Goal: Check status: Check status

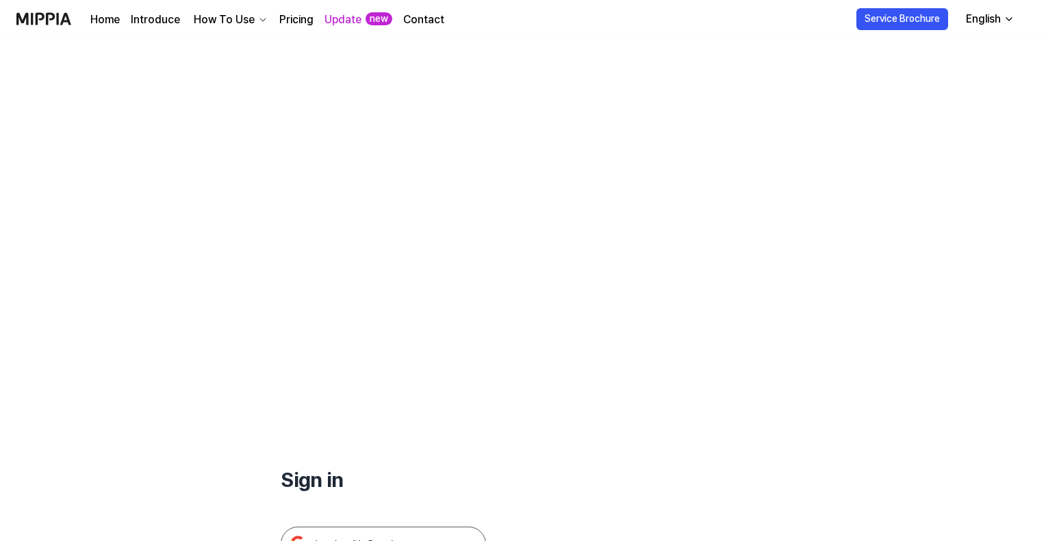
click at [375, 527] on img at bounding box center [383, 544] width 205 height 34
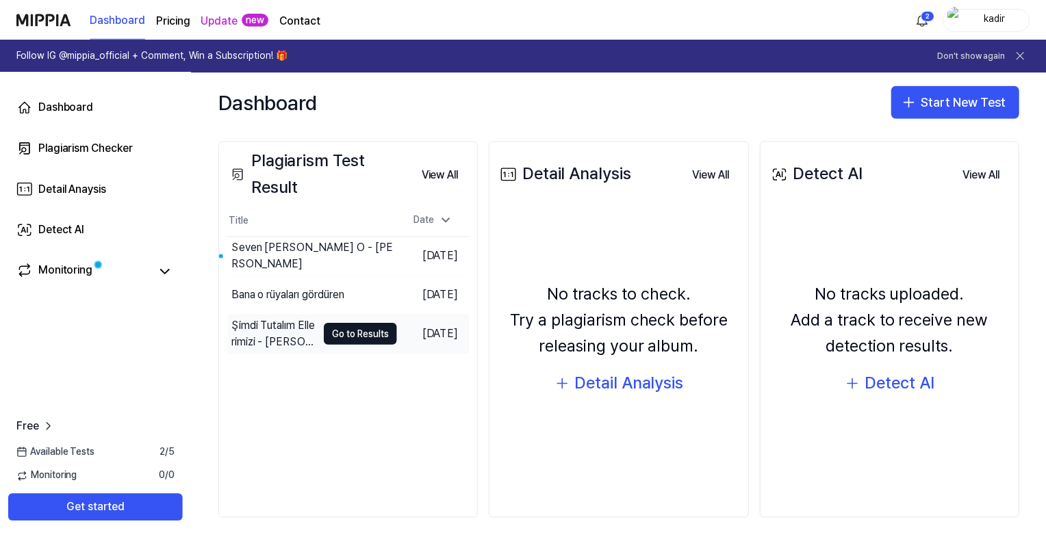
scroll to position [157, 0]
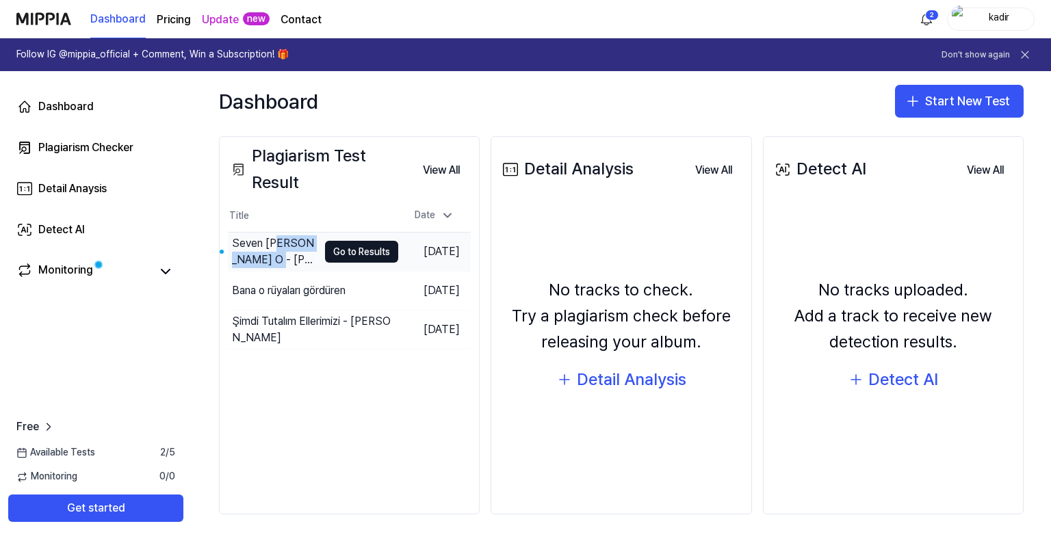
click at [275, 252] on div "Seven Kalp O ‐ Kadir Özbey" at bounding box center [275, 251] width 86 height 33
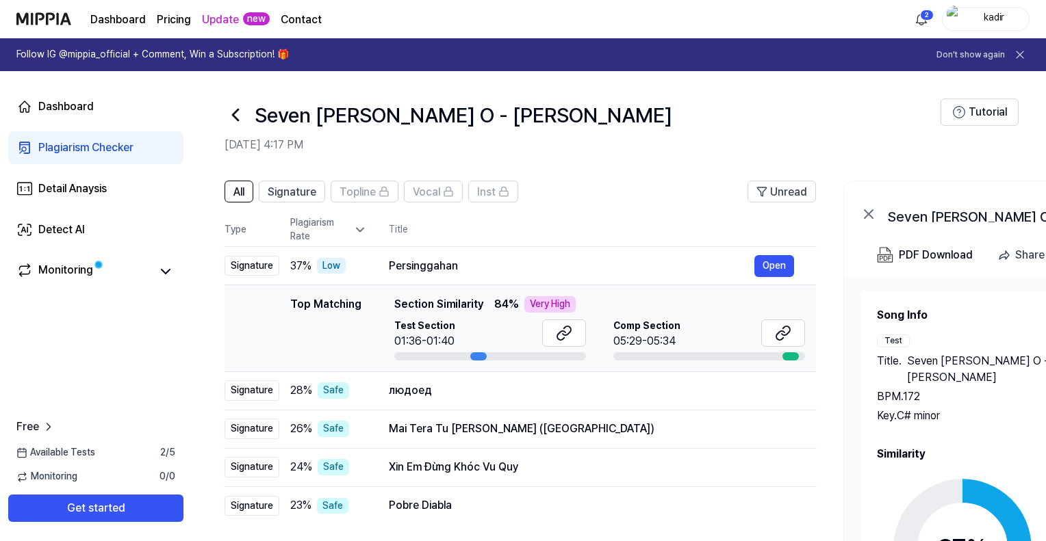
click at [431, 331] on span "Test Section" at bounding box center [424, 327] width 61 height 14
click at [561, 336] on icon at bounding box center [564, 333] width 16 height 16
click at [388, 259] on td "Persinggahan Open" at bounding box center [591, 266] width 449 height 38
click at [765, 261] on button "Open" at bounding box center [774, 266] width 40 height 22
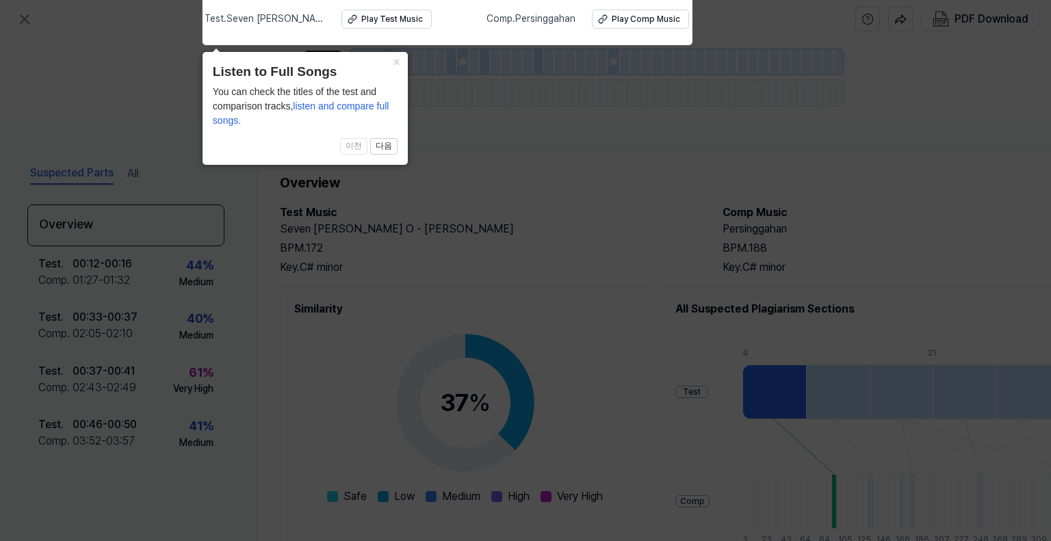
click at [520, 248] on icon at bounding box center [525, 267] width 1051 height 548
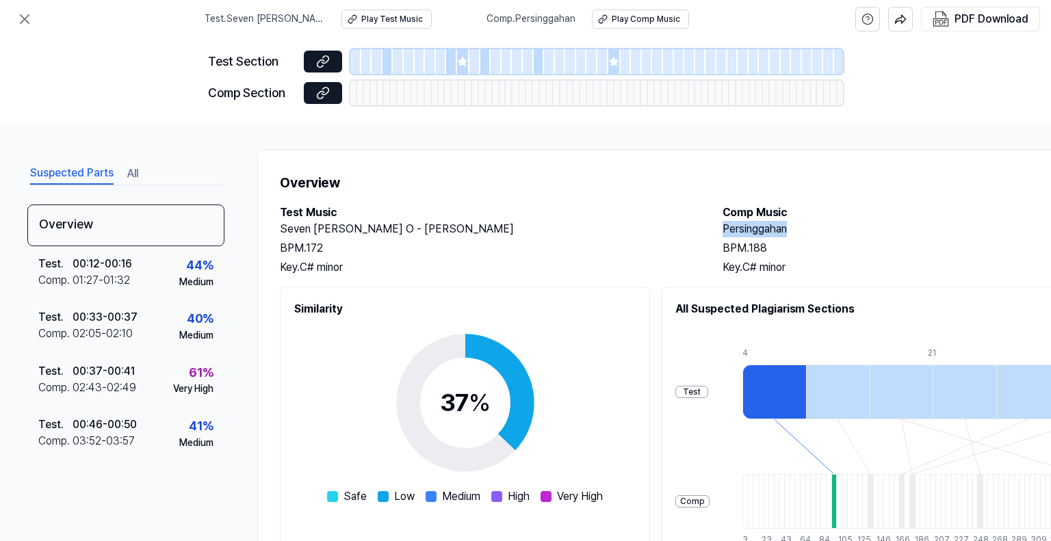
drag, startPoint x: 721, startPoint y: 223, endPoint x: 825, endPoint y: 231, distance: 104.4
click at [825, 231] on div "Test Music Seven Kalp O ‐ Kadir Özbey BPM. 172 Key. C# minor Comp Music Persing…" at bounding box center [709, 240] width 858 height 71
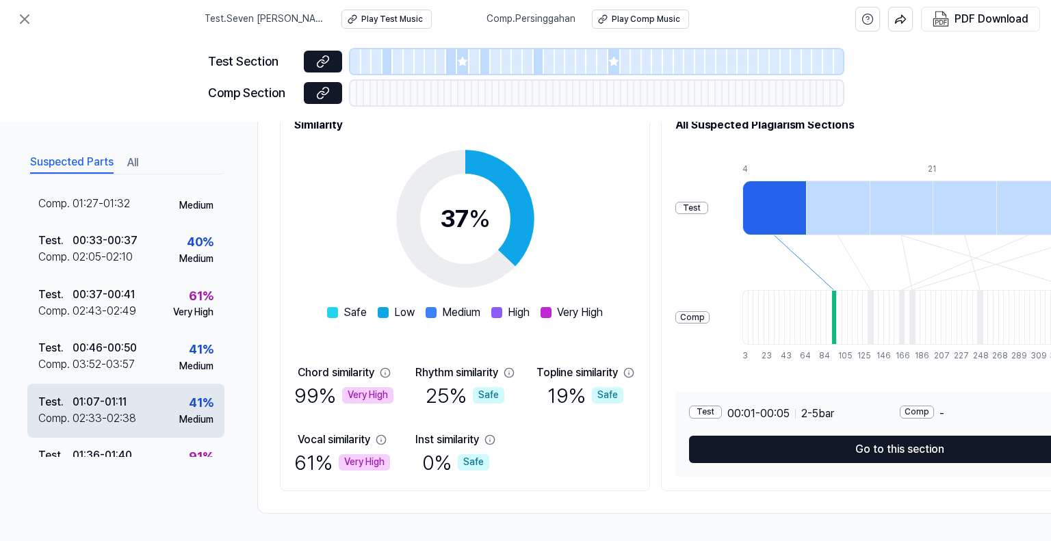
scroll to position [105, 0]
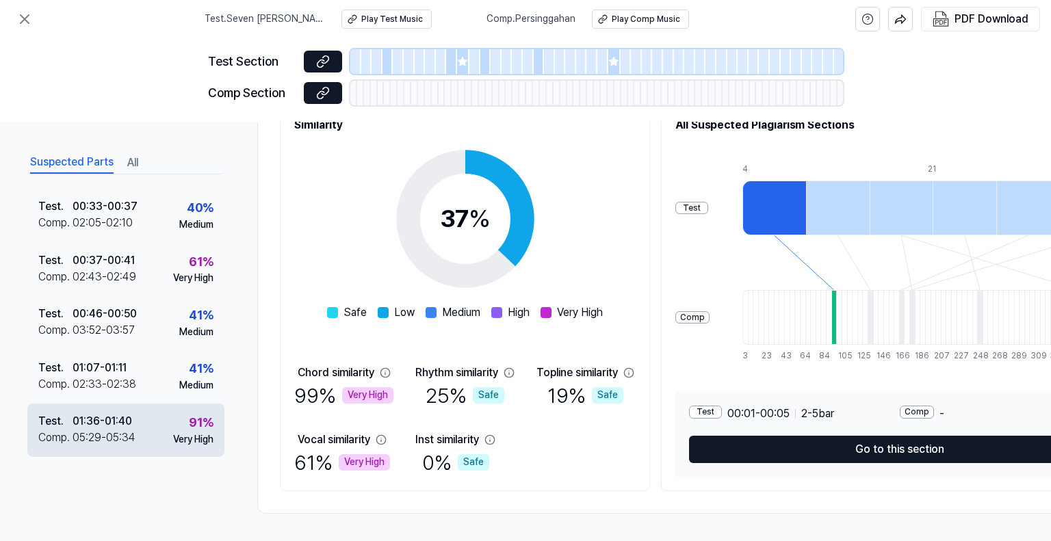
click at [137, 421] on div "Test . 01:36 - 01:40 Comp . 05:29 - 05:34 91 % Very High" at bounding box center [125, 430] width 197 height 53
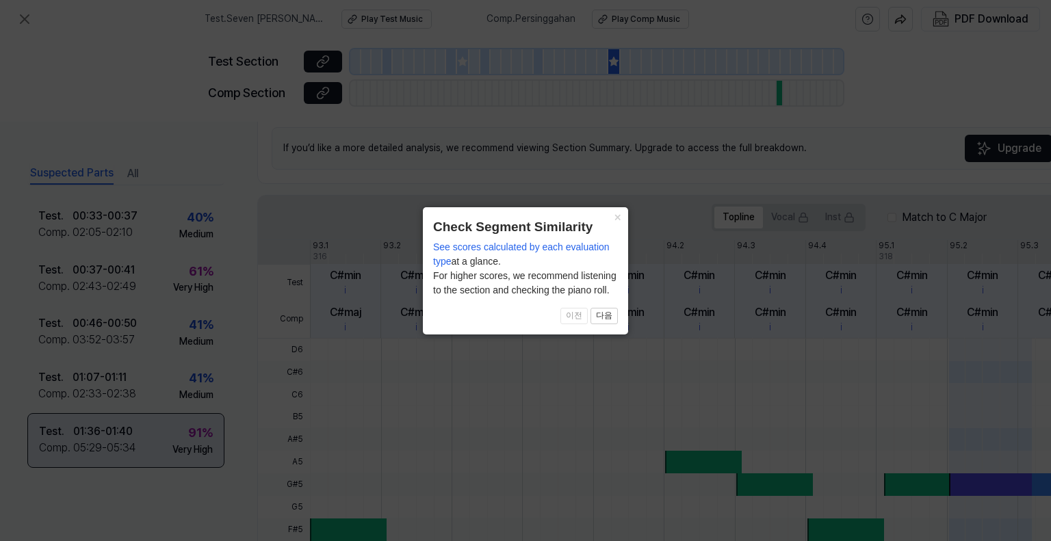
scroll to position [104, 0]
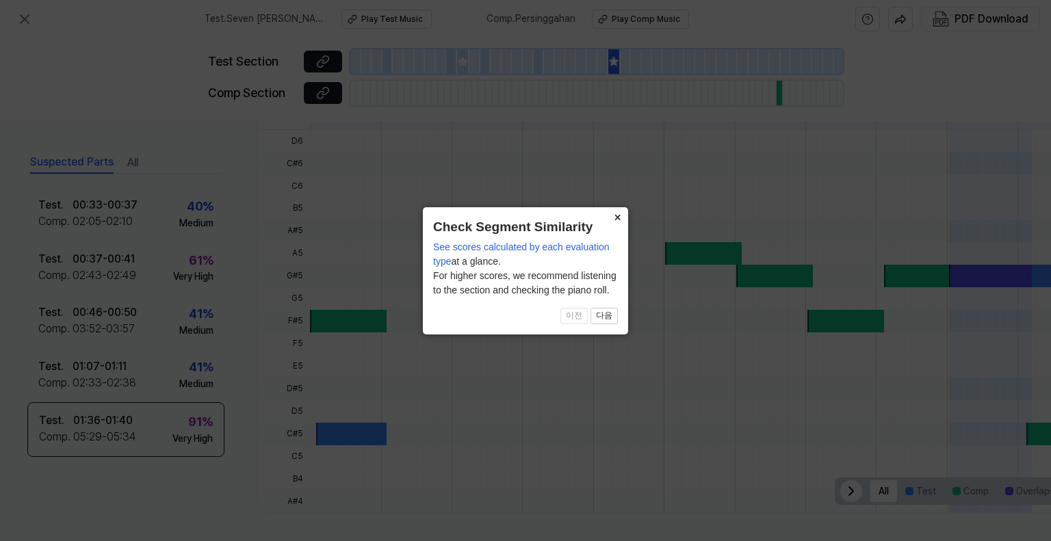
click at [619, 217] on button "×" at bounding box center [618, 216] width 22 height 19
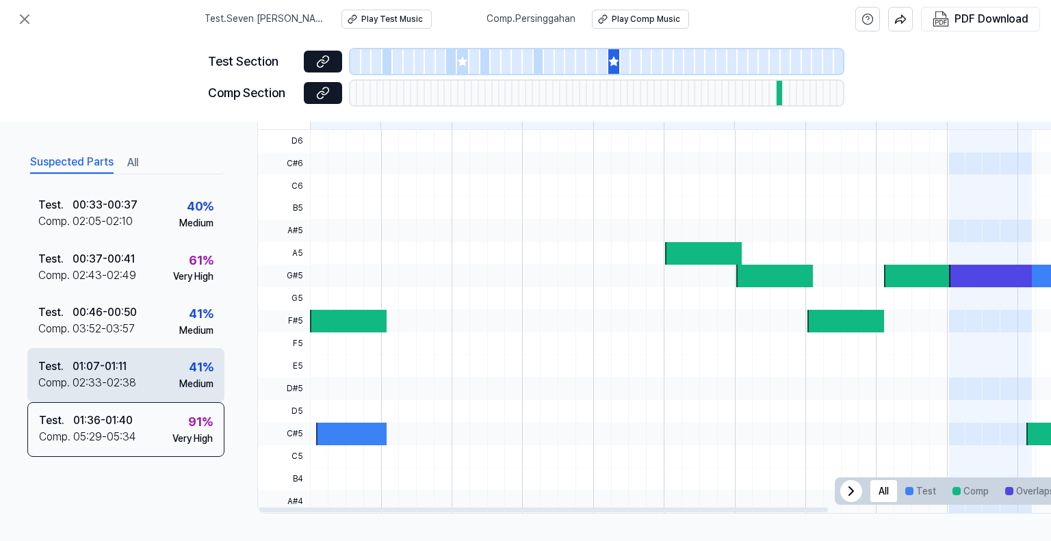
scroll to position [0, 0]
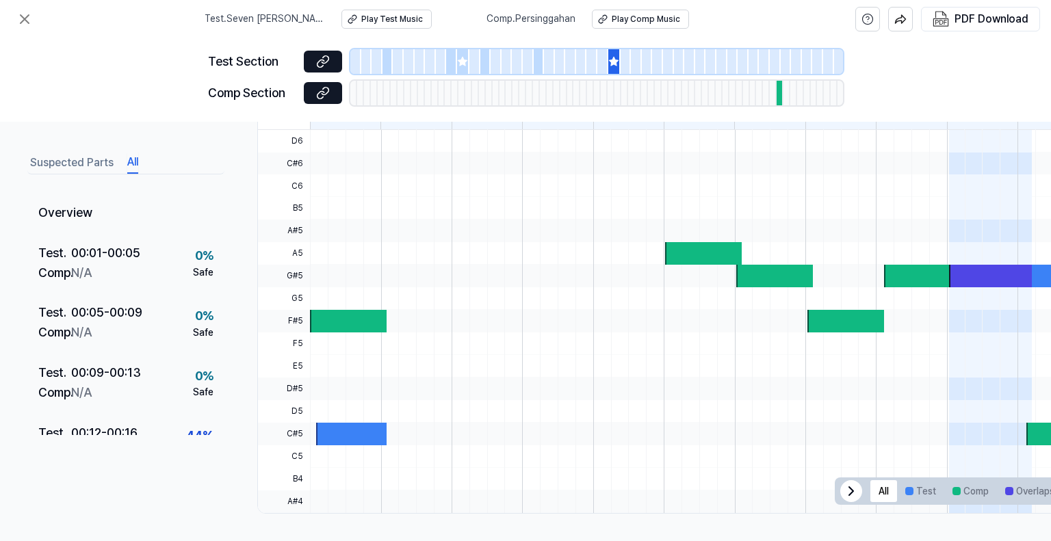
click at [136, 157] on button "All" at bounding box center [132, 163] width 11 height 22
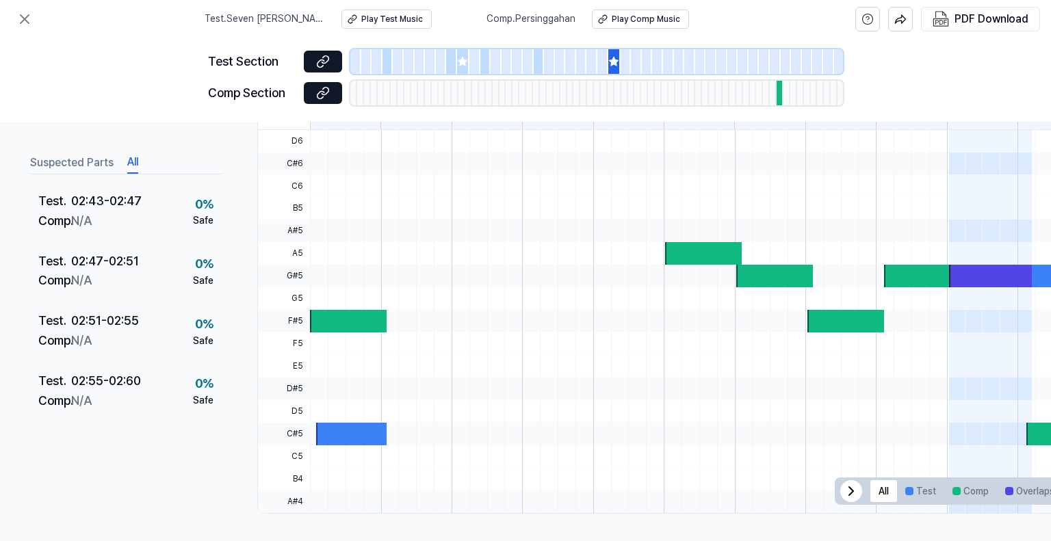
scroll to position [2464, 0]
